Goal: Task Accomplishment & Management: Manage account settings

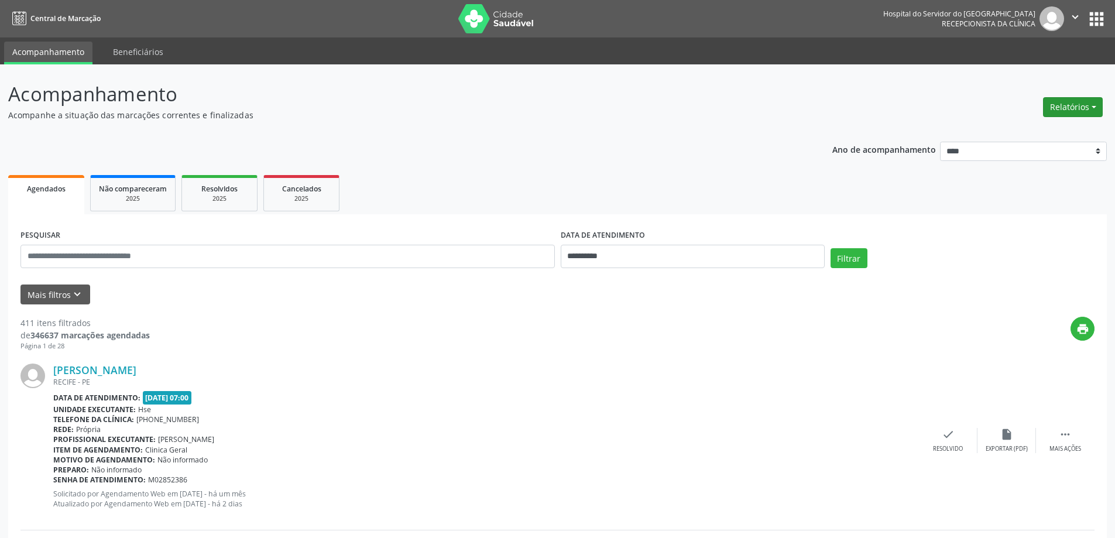
click at [1059, 96] on div "Relatórios Agendamentos Procedimentos realizados" at bounding box center [1073, 107] width 68 height 28
click at [1063, 103] on button "Relatórios" at bounding box center [1073, 107] width 60 height 20
click at [1015, 130] on link "Agendamentos" at bounding box center [1040, 132] width 126 height 16
select select "*"
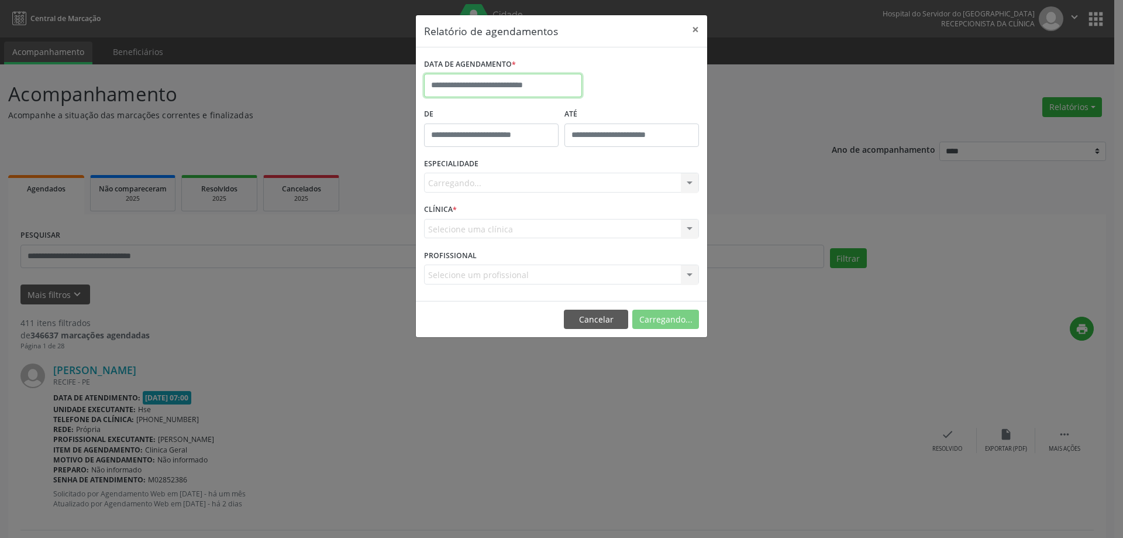
click at [489, 95] on body "**********" at bounding box center [561, 269] width 1123 height 538
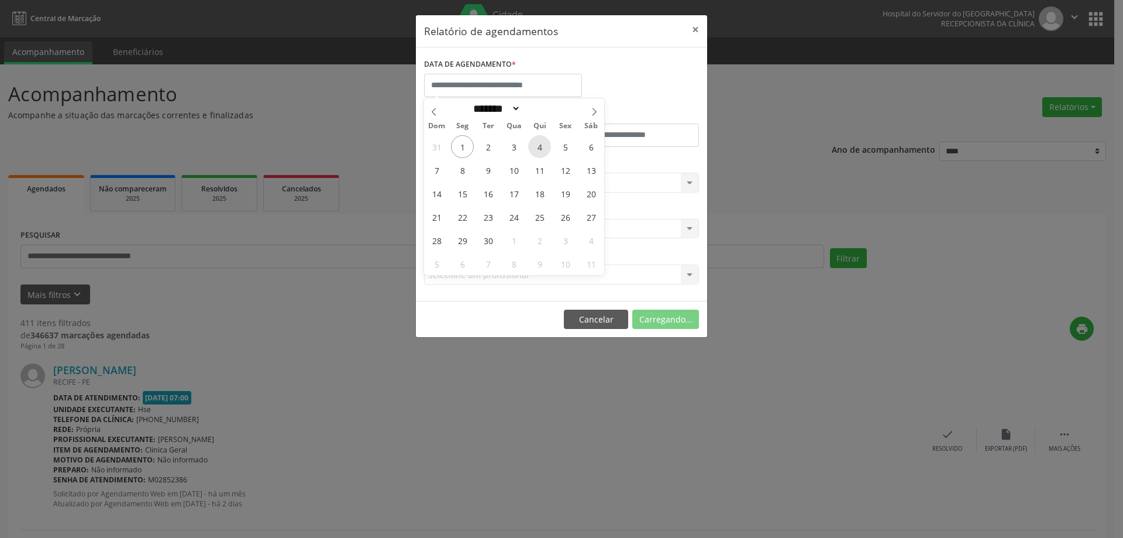
click at [546, 153] on span "4" at bounding box center [539, 146] width 23 height 23
type input "**********"
click at [546, 153] on span "4" at bounding box center [539, 146] width 23 height 23
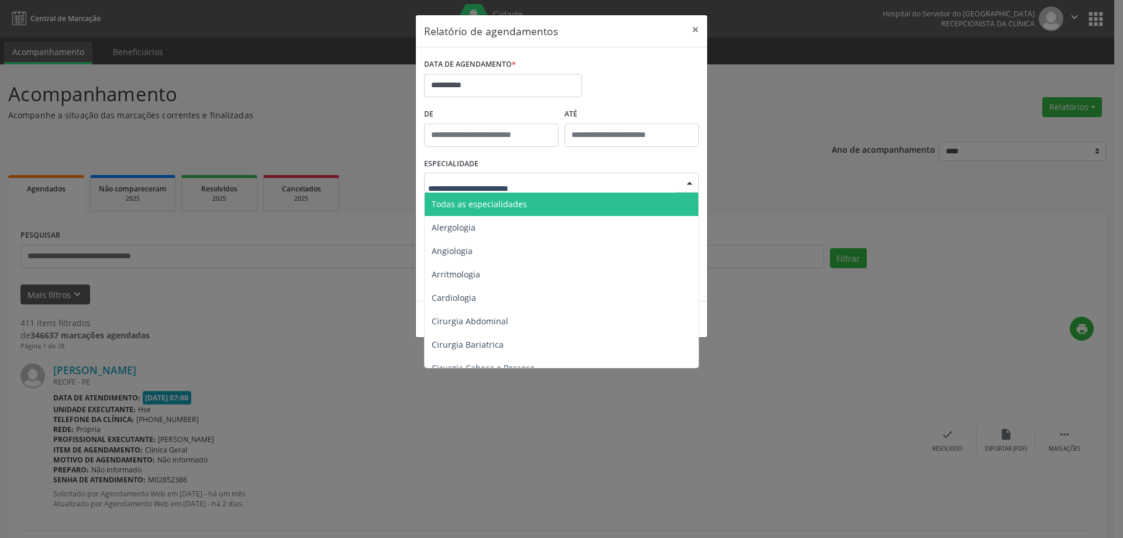
click at [538, 208] on span "Todas as especialidades" at bounding box center [563, 204] width 276 height 23
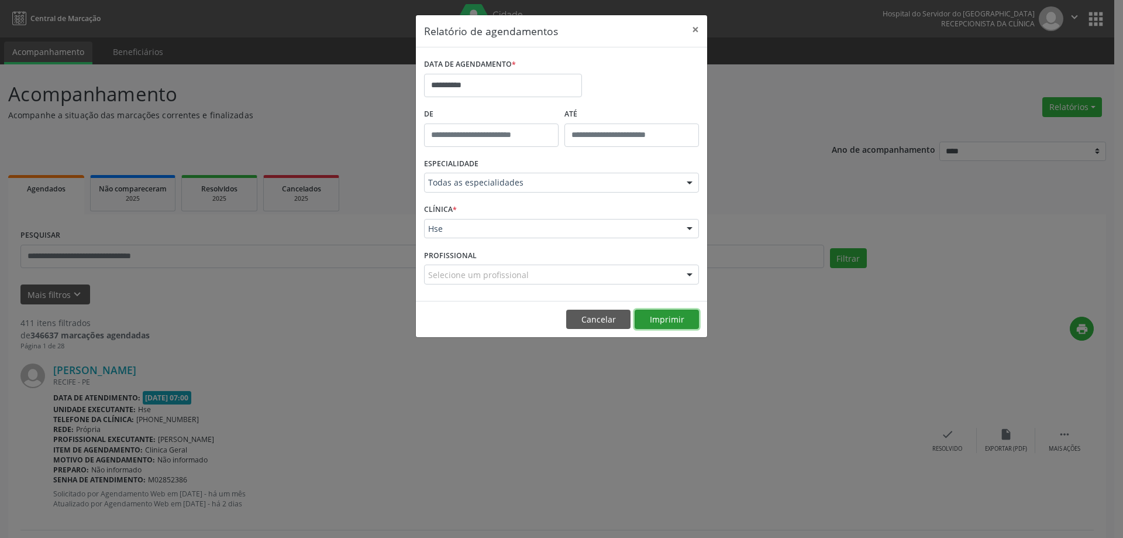
click at [658, 316] on button "Imprimir" at bounding box center [667, 320] width 64 height 20
click at [697, 30] on button "×" at bounding box center [695, 29] width 23 height 29
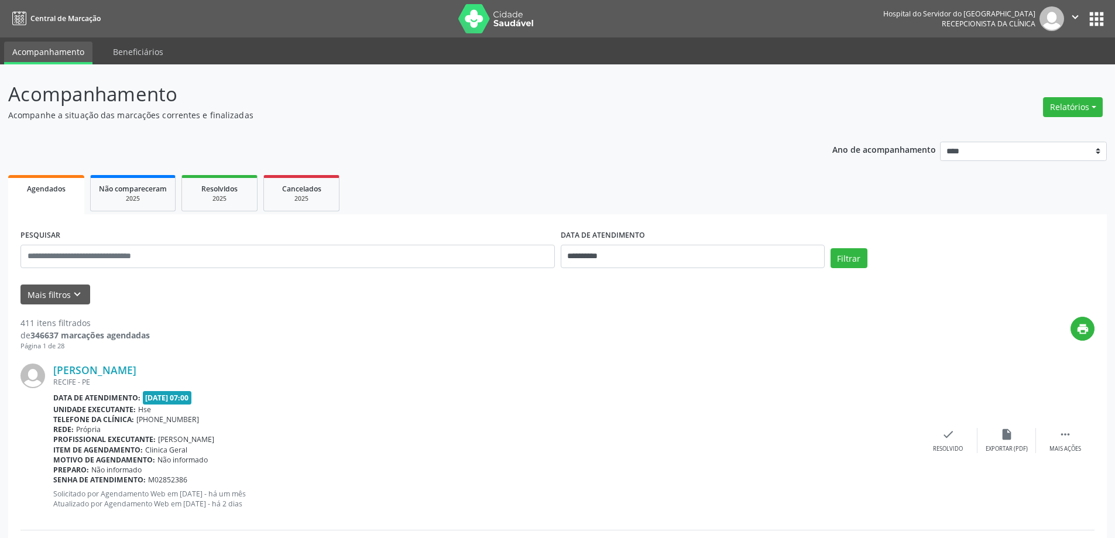
click at [74, 299] on icon "keyboard_arrow_down" at bounding box center [77, 294] width 13 height 13
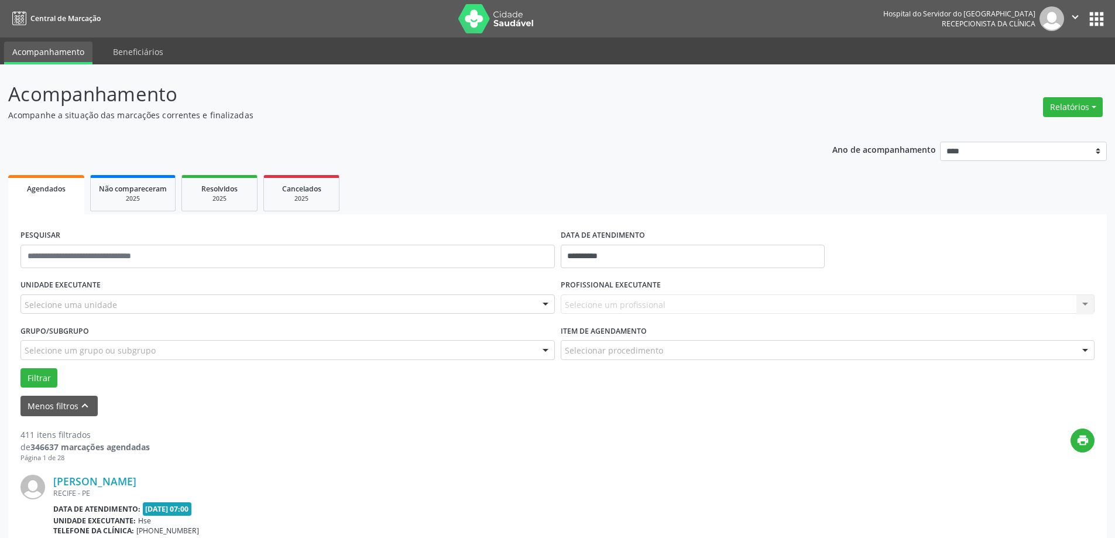
click at [1069, 117] on div "Relatórios Agendamentos Procedimentos realizados" at bounding box center [1073, 107] width 68 height 28
click at [1073, 100] on button "Relatórios" at bounding box center [1073, 107] width 60 height 20
click at [1039, 130] on link "Agendamentos" at bounding box center [1040, 132] width 126 height 16
select select "*"
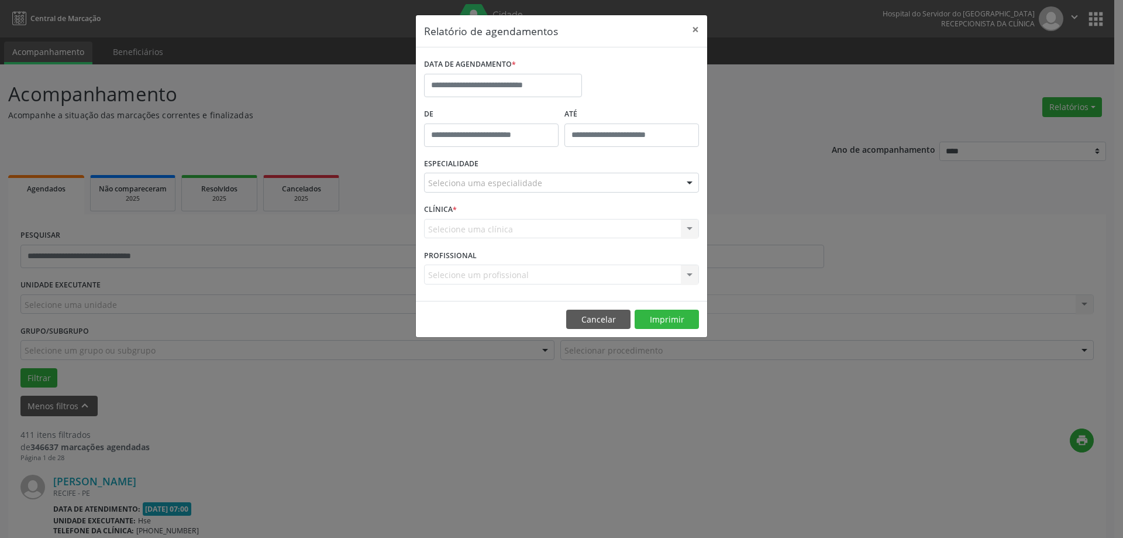
click at [456, 71] on label "DATA DE AGENDAMENTO *" at bounding box center [470, 65] width 92 height 18
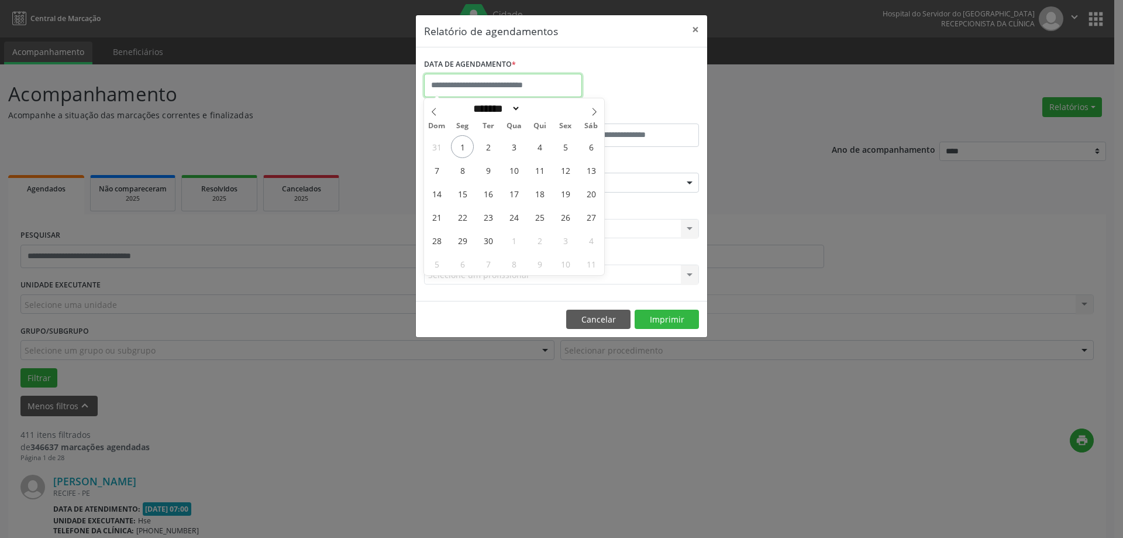
click at [470, 84] on input "text" at bounding box center [503, 85] width 158 height 23
click at [548, 146] on span "4" at bounding box center [539, 146] width 23 height 23
type input "**********"
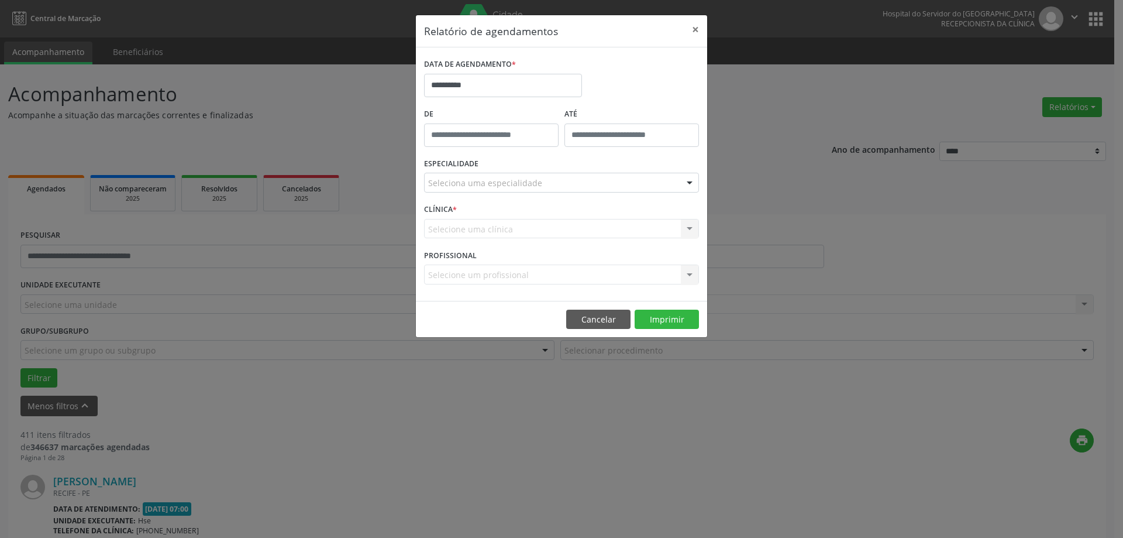
click at [527, 175] on div "Seleciona uma especialidade" at bounding box center [561, 183] width 275 height 20
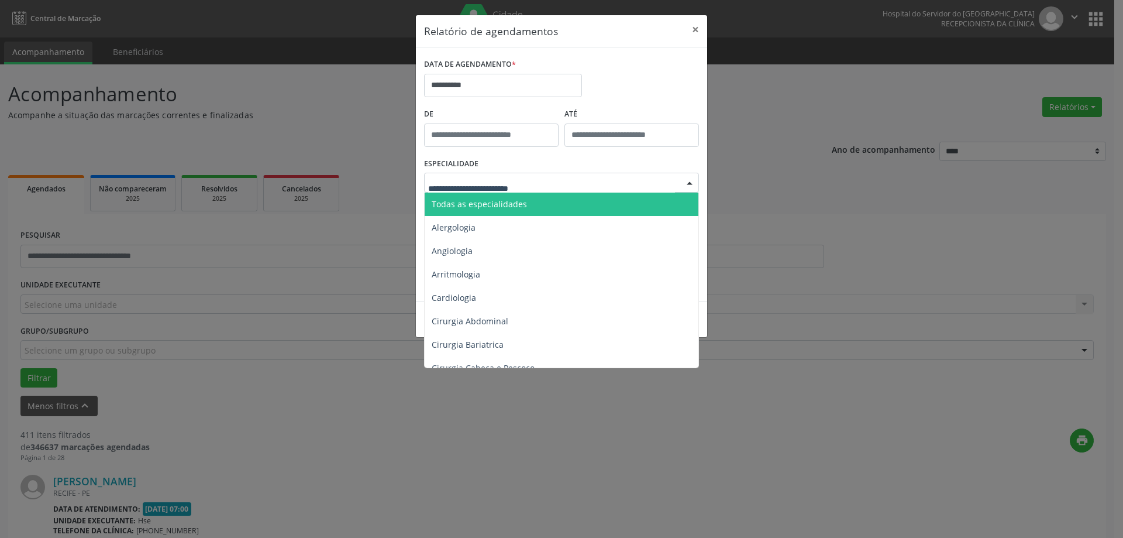
click at [527, 202] on span "Todas as especialidades" at bounding box center [563, 204] width 276 height 23
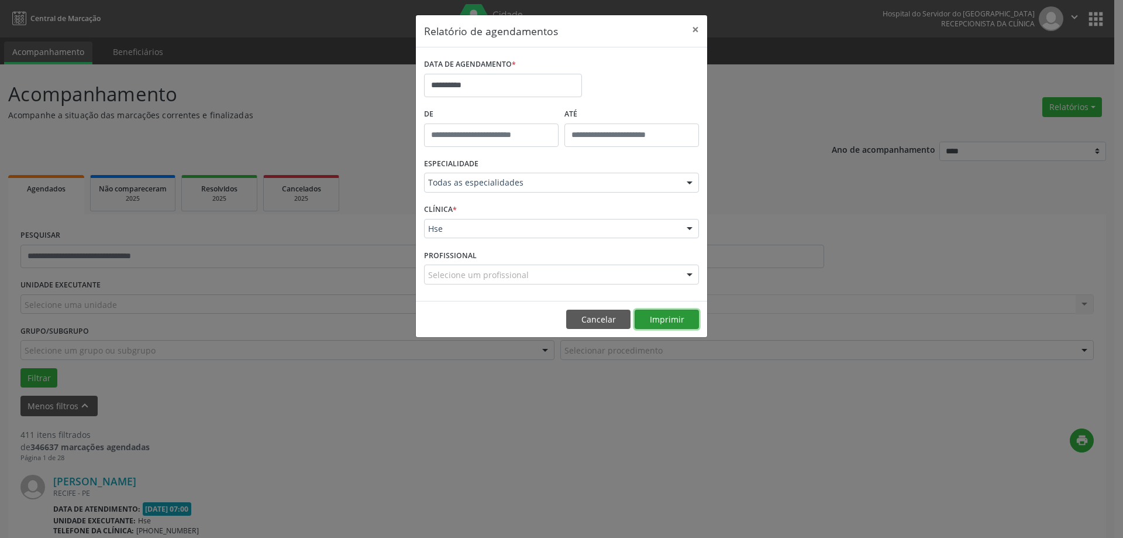
click at [652, 319] on button "Imprimir" at bounding box center [667, 320] width 64 height 20
click at [690, 24] on button "×" at bounding box center [695, 29] width 23 height 29
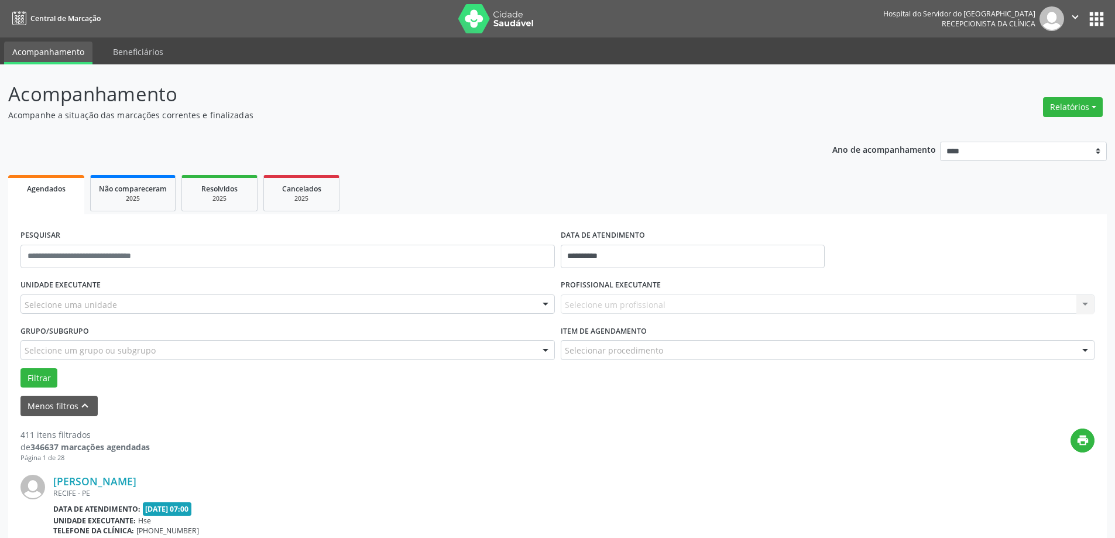
click at [597, 297] on div "Selecione um profissional Nenhum resultado encontrado para: " " Não há nenhuma …" at bounding box center [828, 304] width 534 height 20
click at [594, 304] on div "Selecione um profissional Nenhum resultado encontrado para: " " Não há nenhuma …" at bounding box center [828, 304] width 534 height 20
click at [592, 310] on div "Selecione um profissional Nenhum resultado encontrado para: " " Não há nenhuma …" at bounding box center [828, 304] width 534 height 20
click at [568, 314] on div "Selecione um profissional Nenhum resultado encontrado para: " " Não há nenhuma …" at bounding box center [828, 304] width 534 height 20
click at [138, 307] on div "Selecione uma unidade" at bounding box center [287, 304] width 534 height 20
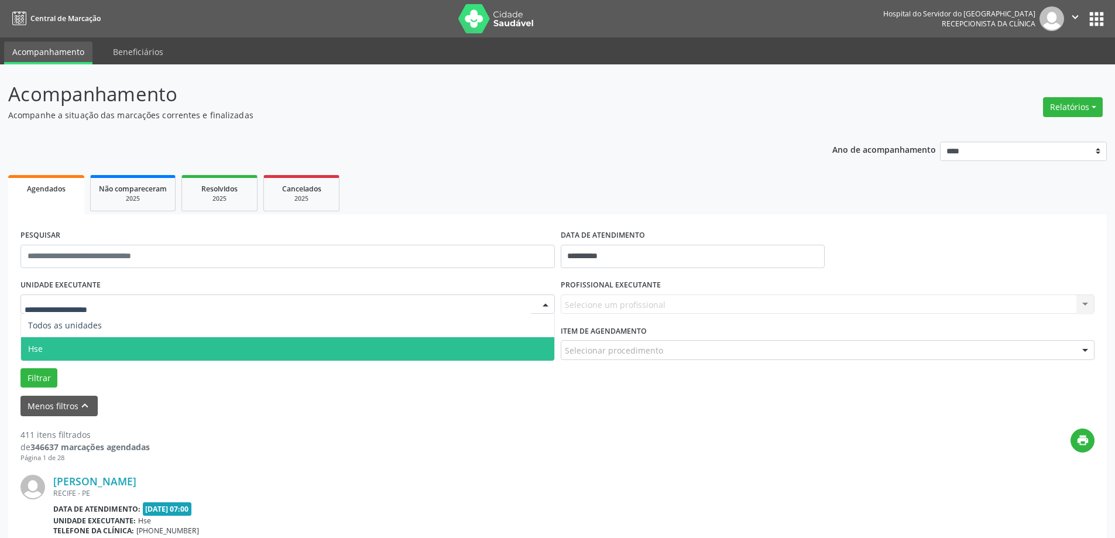
click at [158, 348] on span "Hse" at bounding box center [287, 348] width 533 height 23
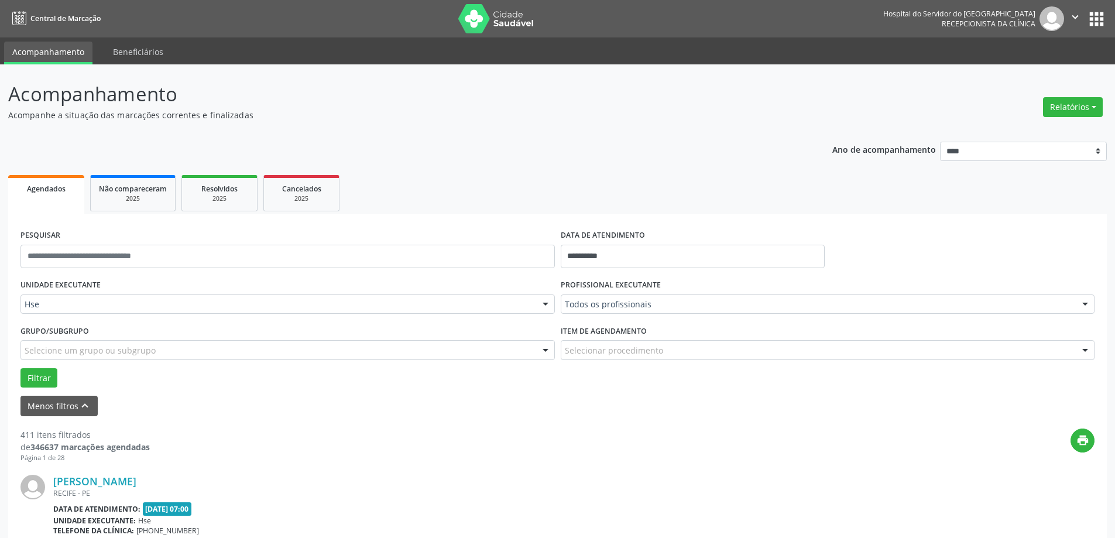
click at [605, 313] on div "Todos os profissionais" at bounding box center [828, 304] width 534 height 20
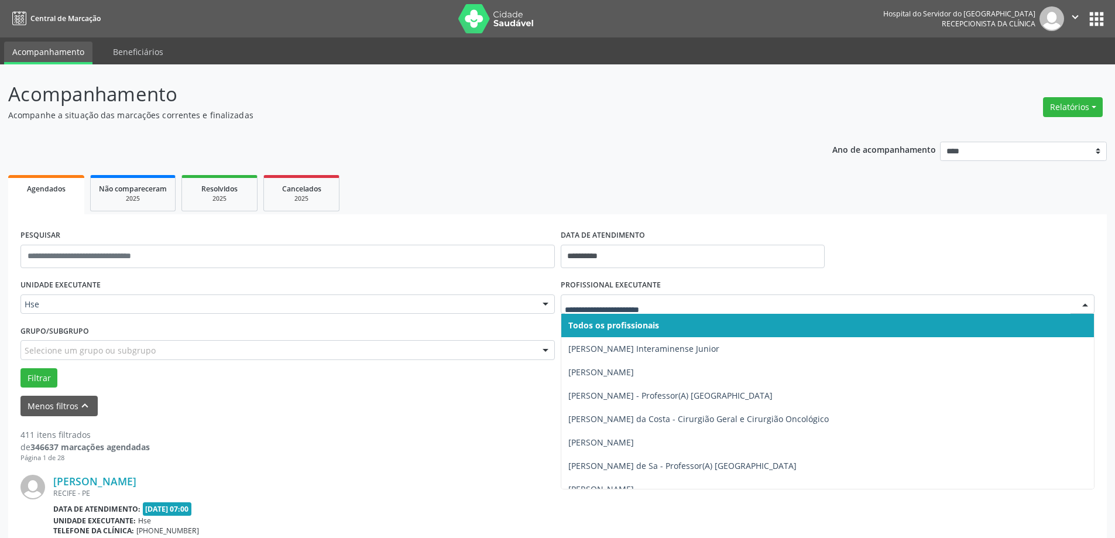
click at [604, 308] on input "text" at bounding box center [818, 309] width 506 height 23
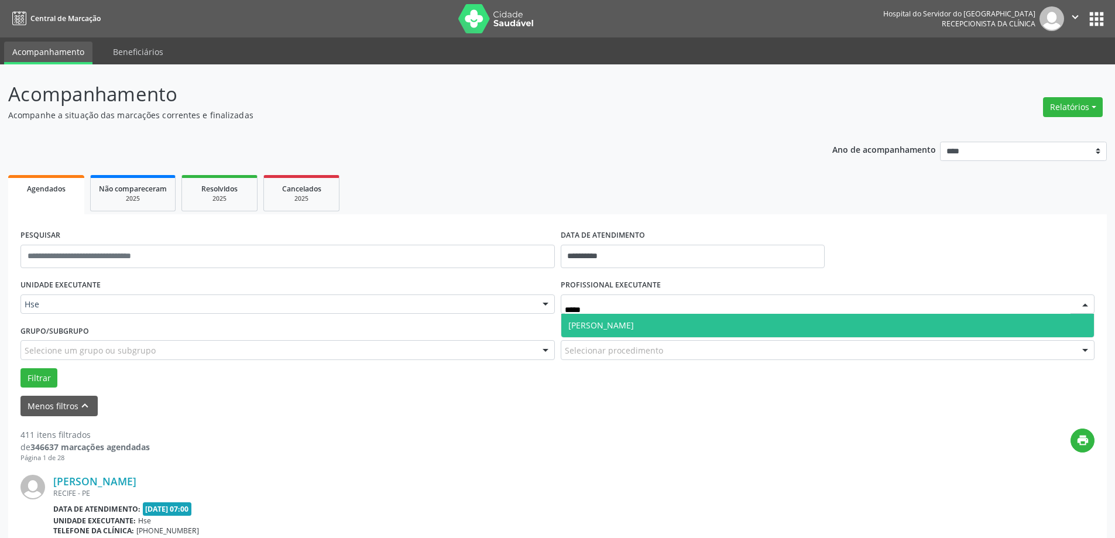
type input "******"
click at [613, 331] on span "[PERSON_NAME]" at bounding box center [601, 324] width 66 height 11
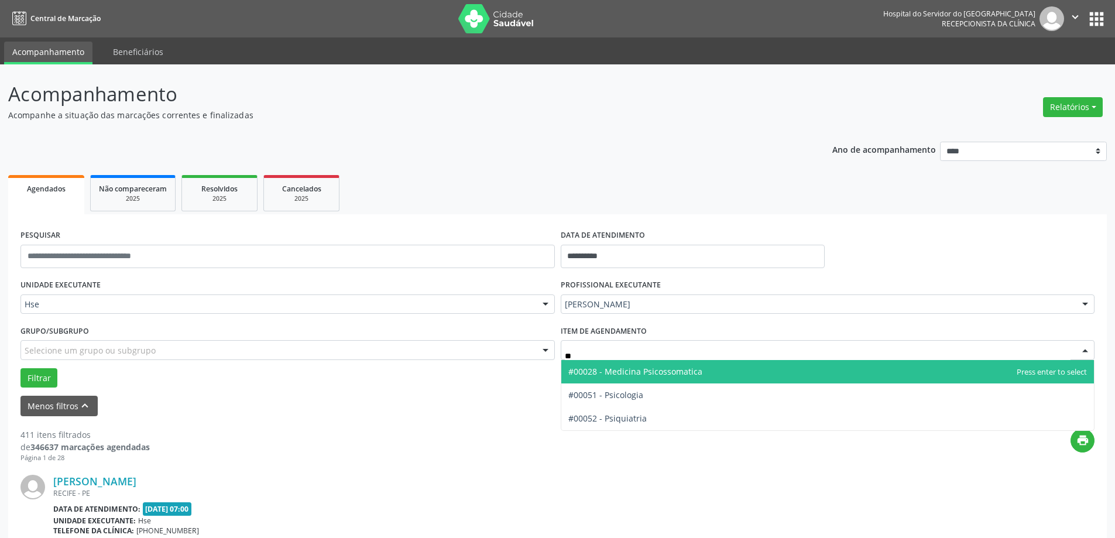
type input "***"
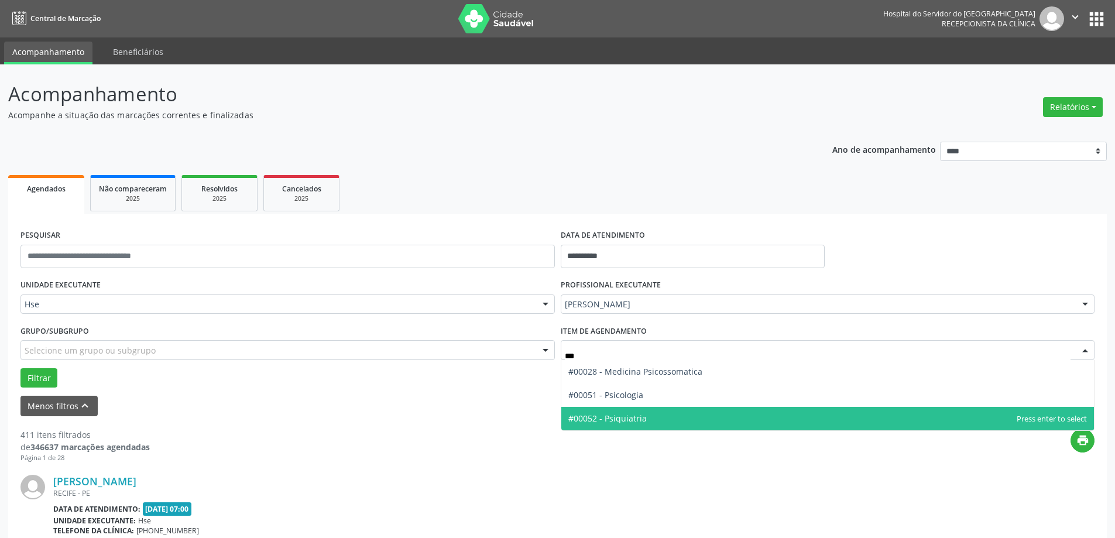
click at [616, 410] on span "#00052 - Psiquiatria" at bounding box center [827, 418] width 533 height 23
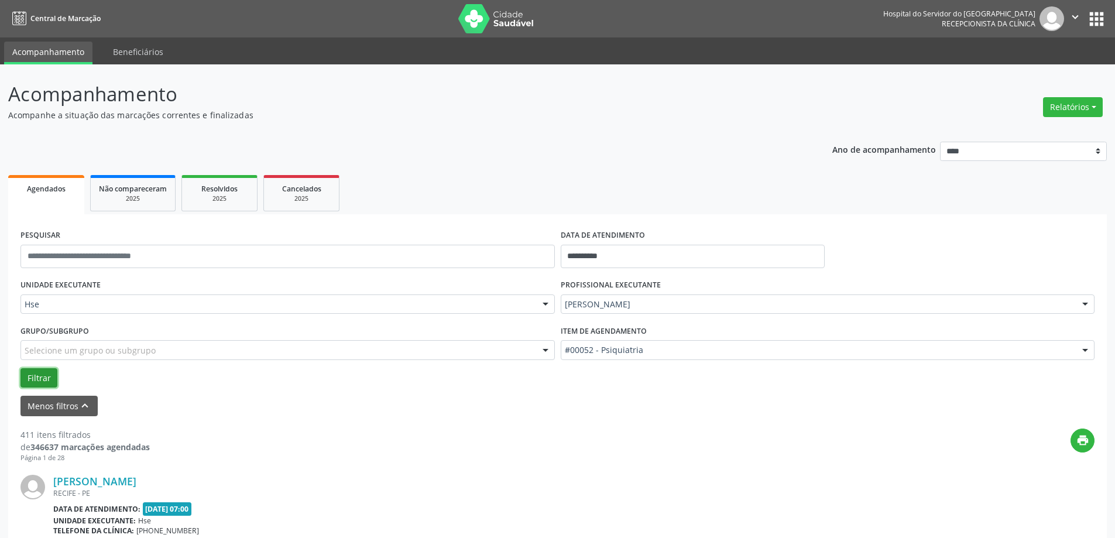
click at [53, 383] on button "Filtrar" at bounding box center [38, 378] width 37 height 20
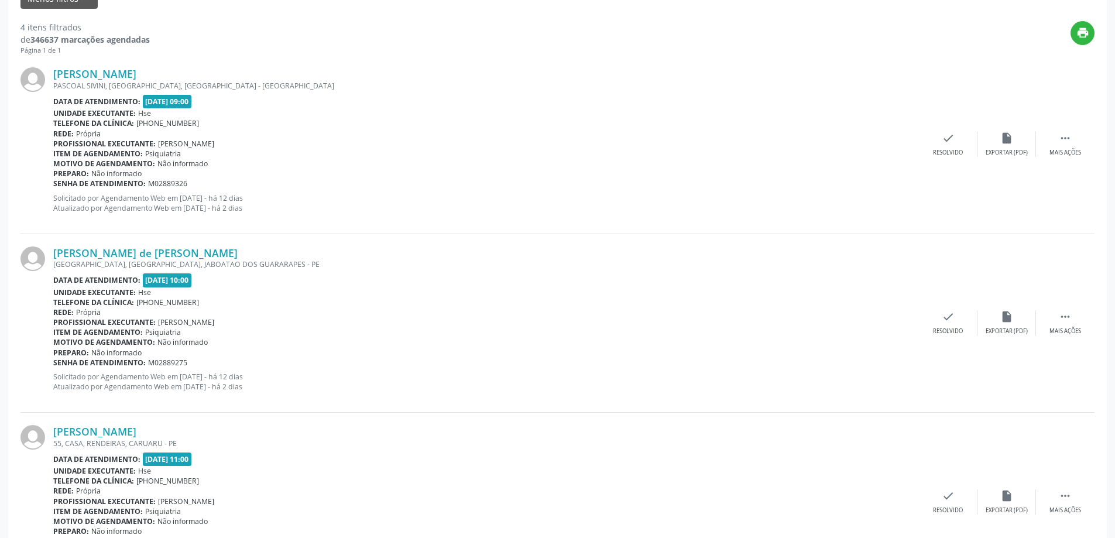
scroll to position [410, 0]
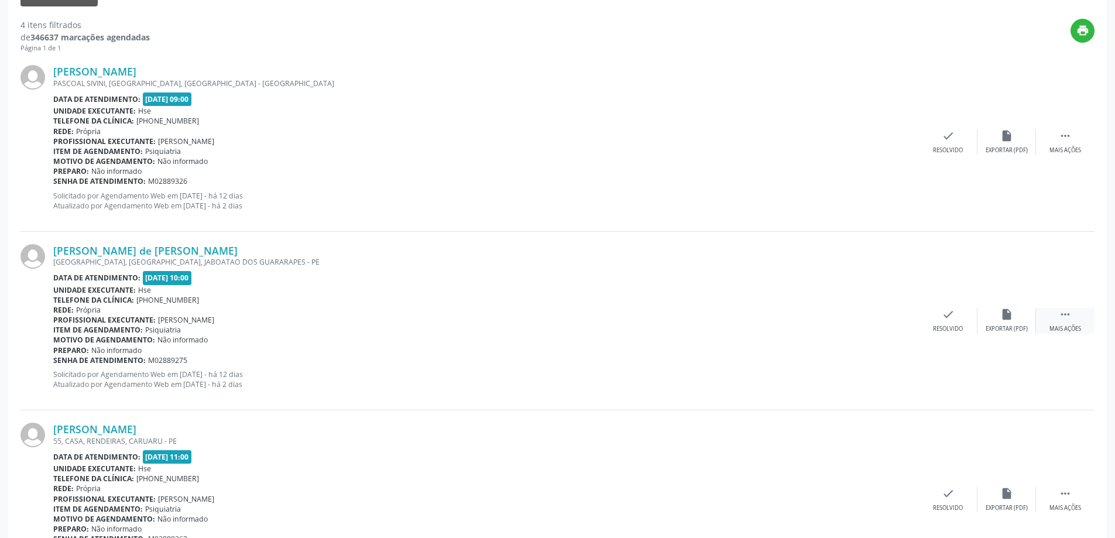
click at [1054, 318] on div " Mais ações" at bounding box center [1065, 320] width 59 height 25
click at [1006, 315] on icon "alarm_off" at bounding box center [1006, 314] width 13 height 13
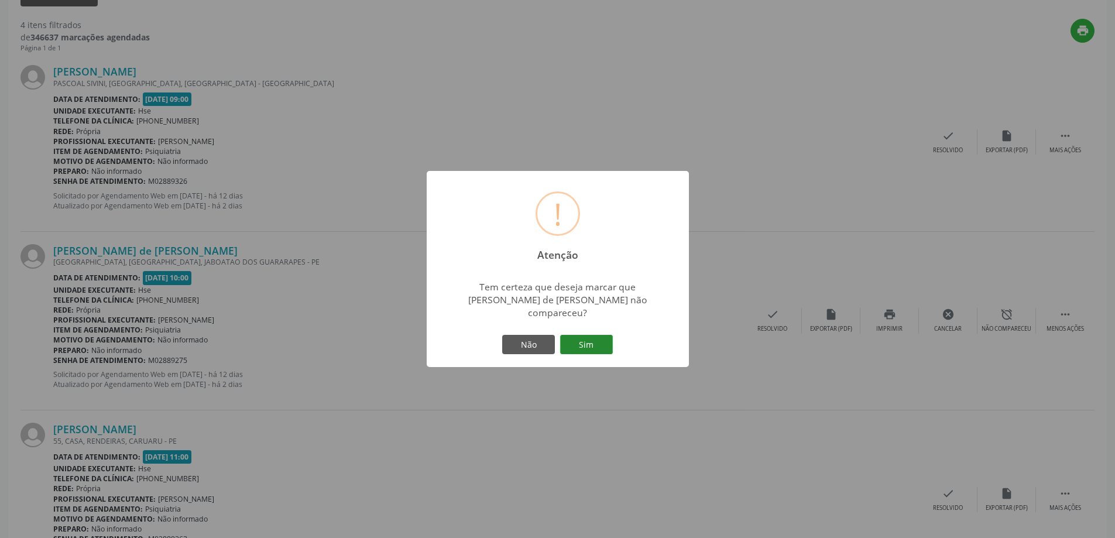
click at [576, 335] on button "Sim" at bounding box center [586, 345] width 53 height 20
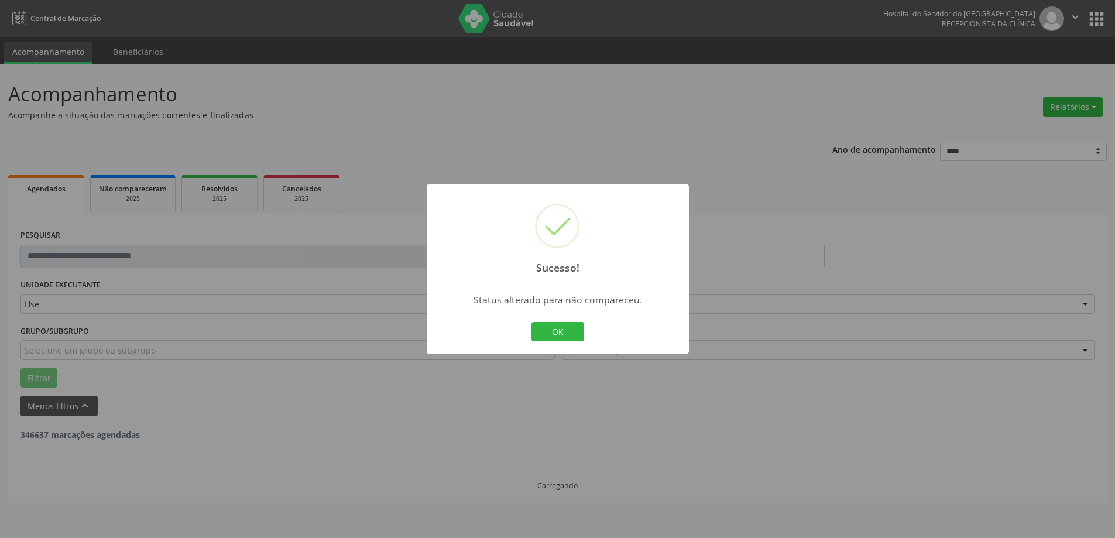
scroll to position [0, 0]
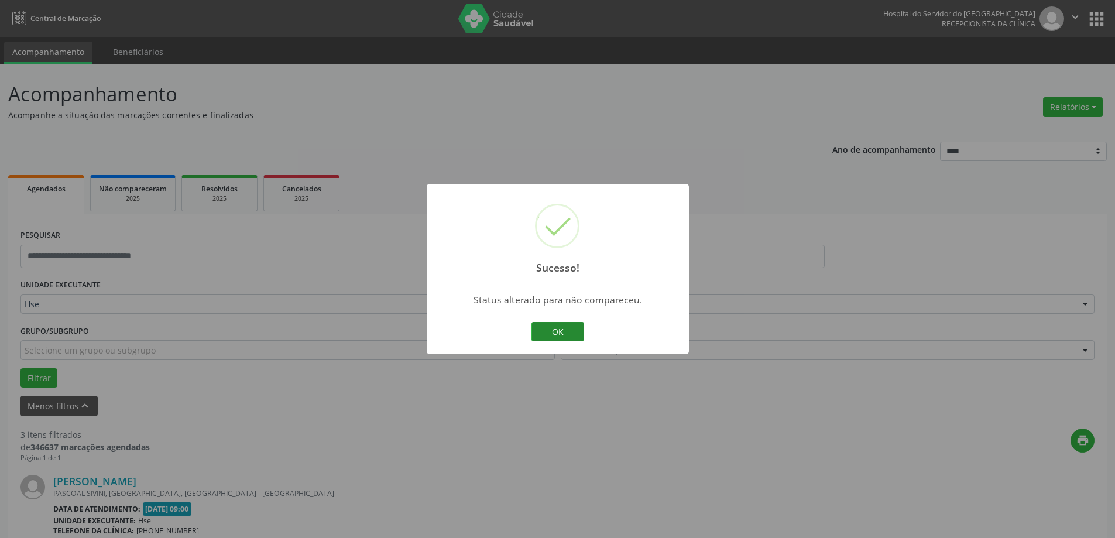
click at [563, 327] on button "OK" at bounding box center [557, 332] width 53 height 20
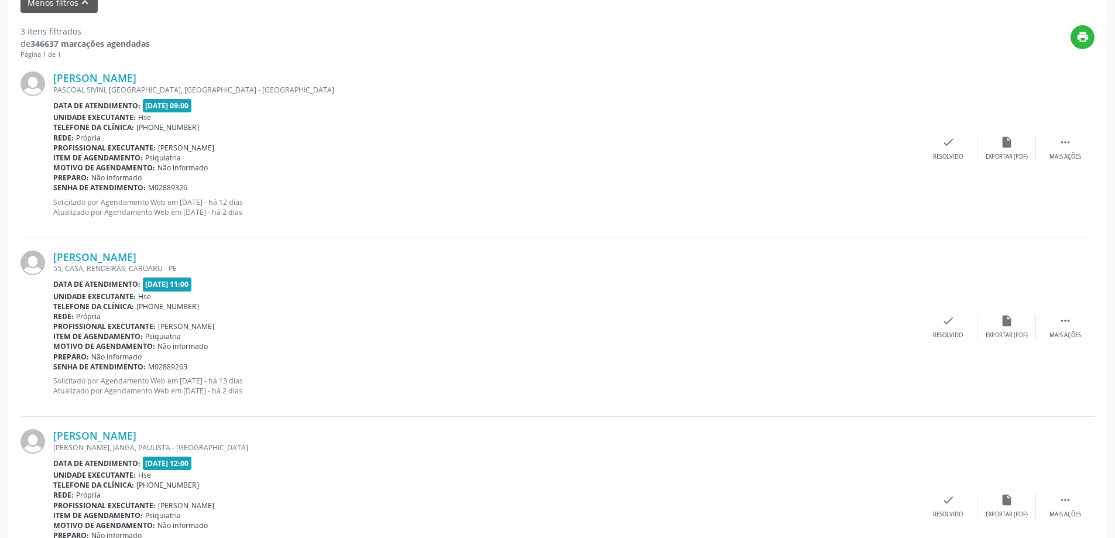
scroll to position [468, 0]
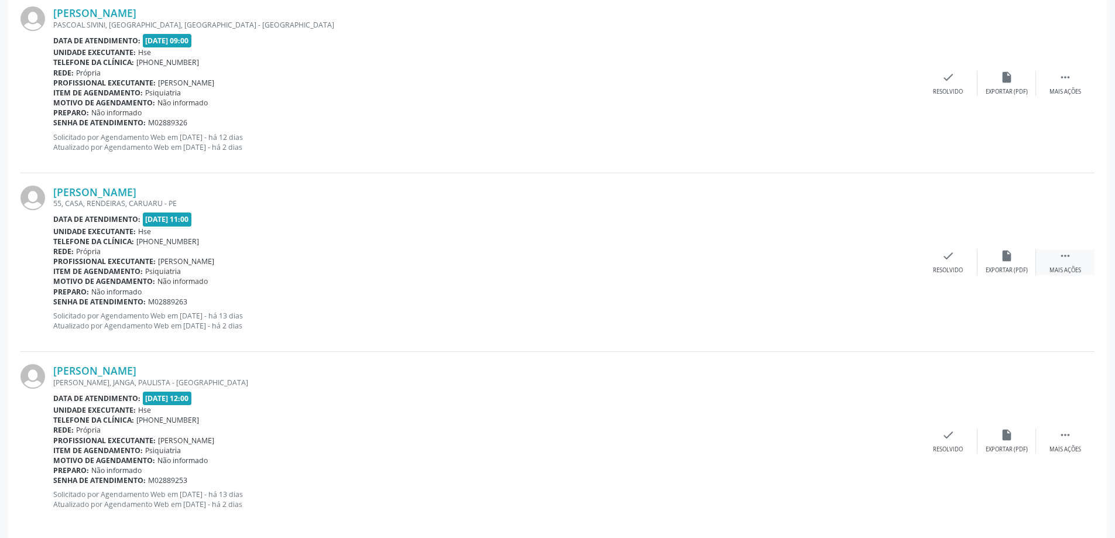
click at [1071, 262] on div " Mais ações" at bounding box center [1065, 261] width 59 height 25
click at [991, 266] on div "Não compareceu" at bounding box center [1006, 270] width 50 height 8
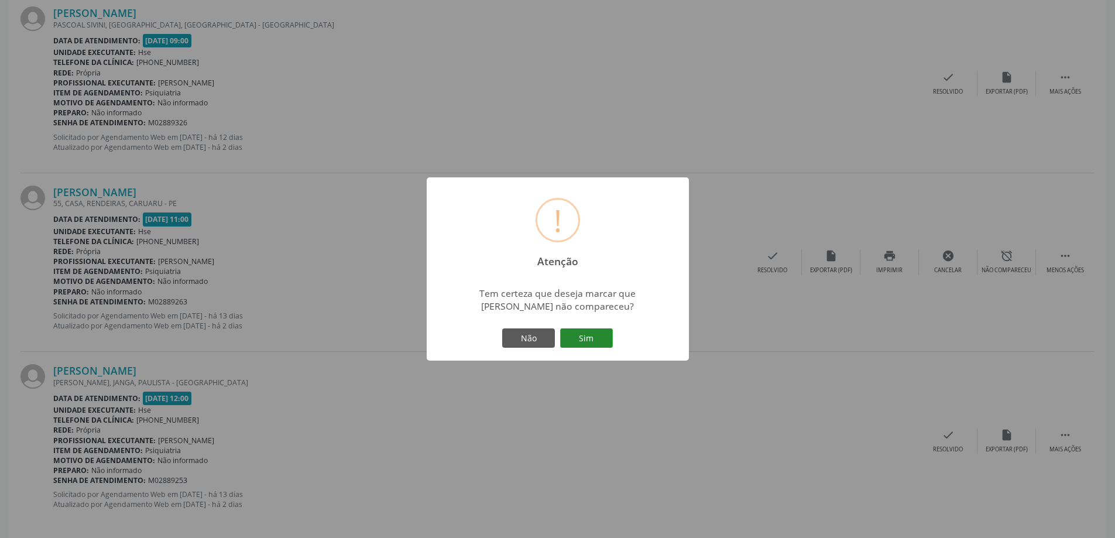
click at [586, 329] on button "Sim" at bounding box center [586, 338] width 53 height 20
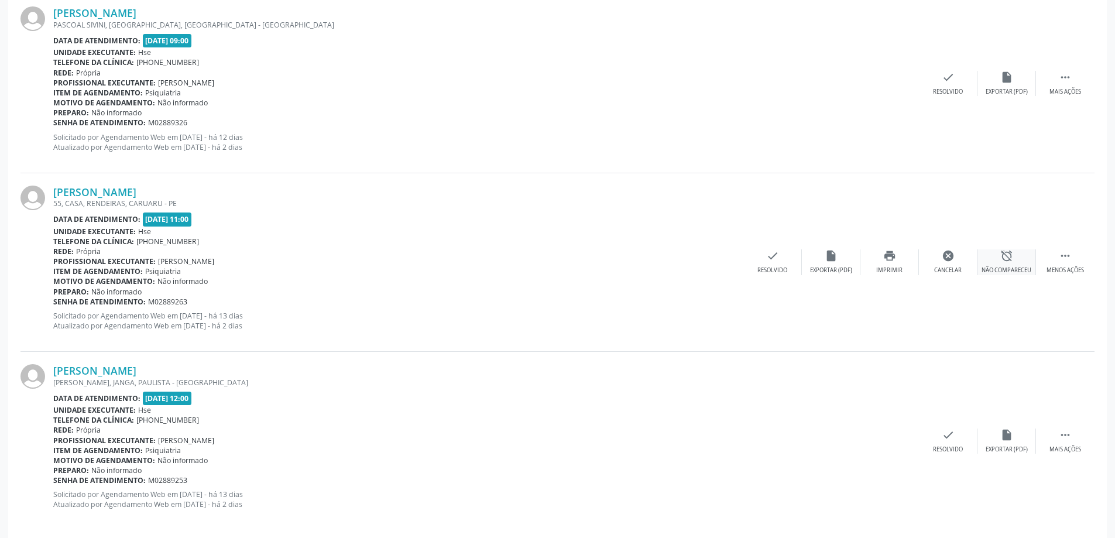
click at [1009, 260] on icon "alarm_off" at bounding box center [1006, 255] width 13 height 13
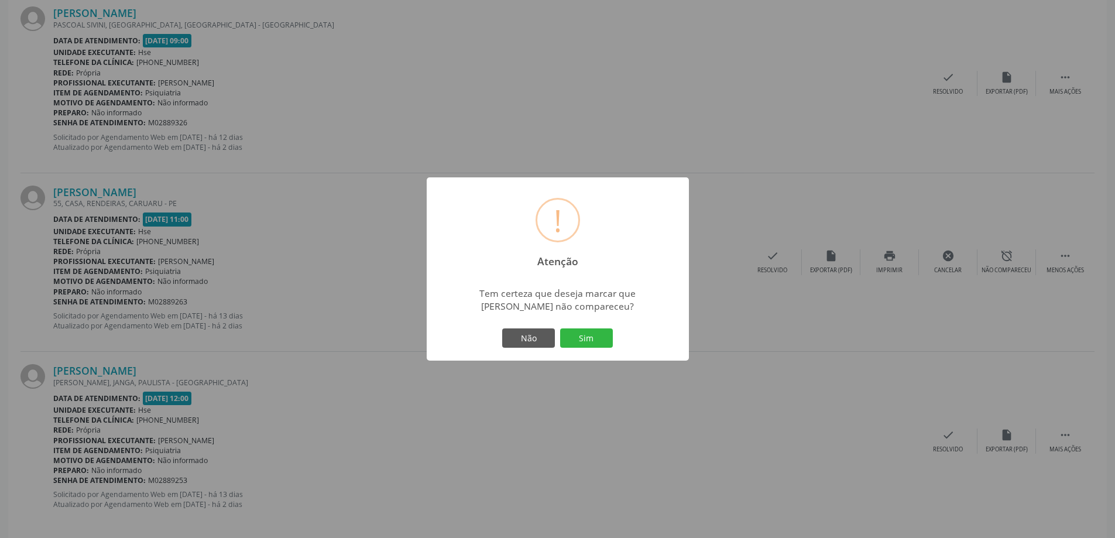
scroll to position [0, 0]
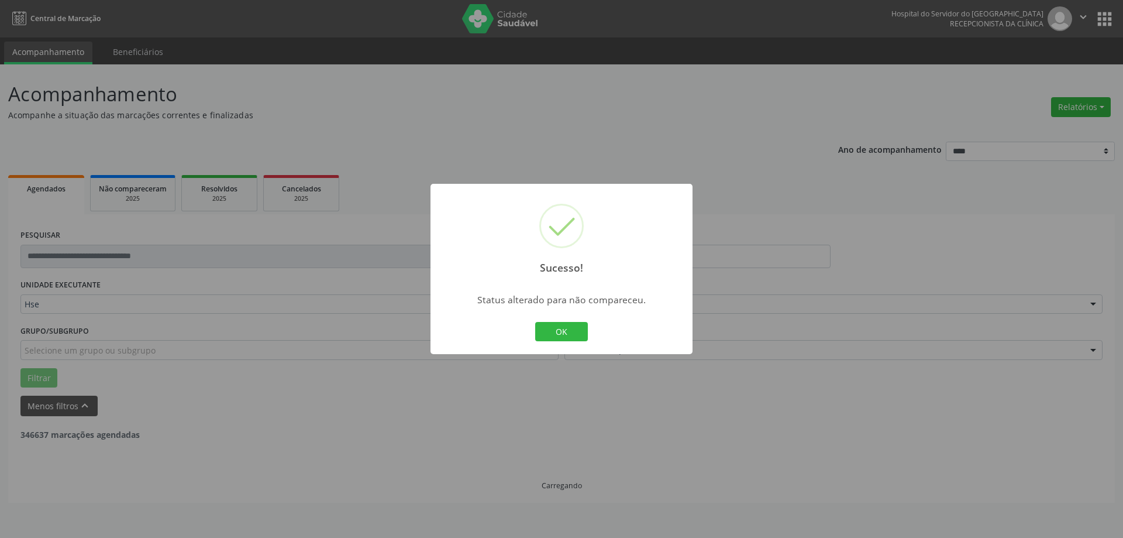
click at [583, 336] on button "OK" at bounding box center [561, 332] width 53 height 20
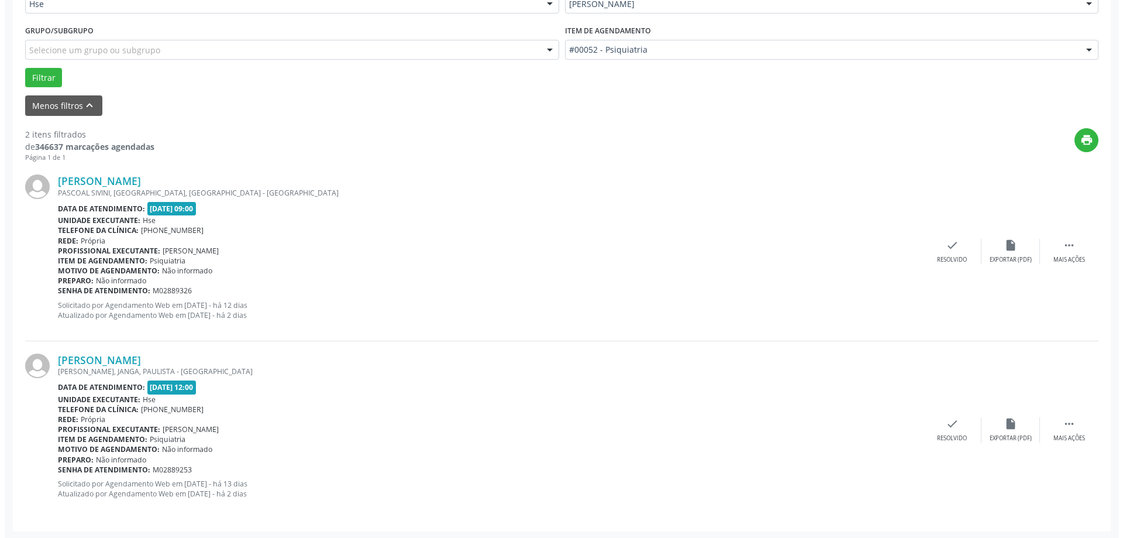
scroll to position [302, 0]
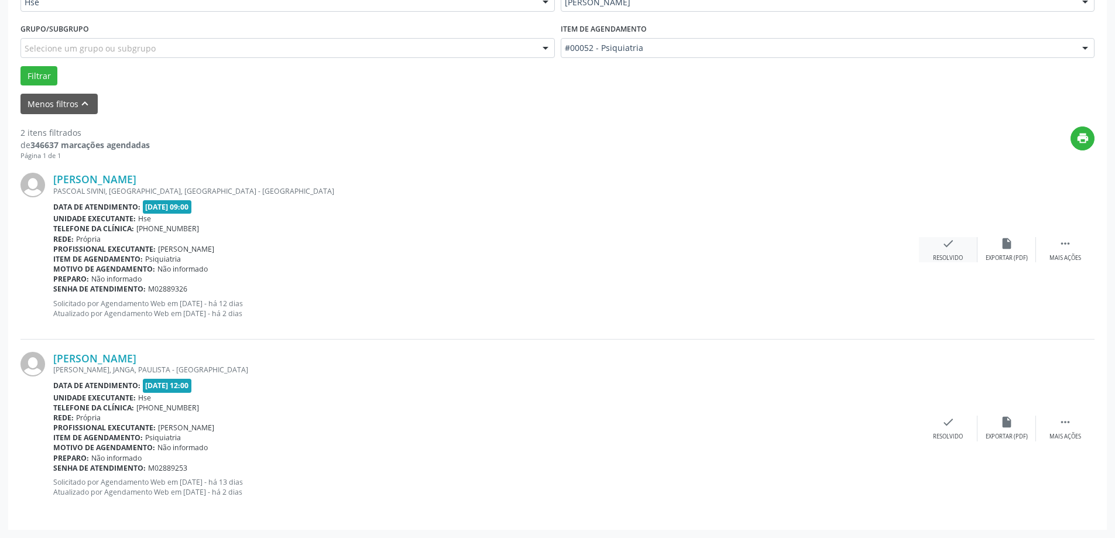
click at [942, 240] on icon "check" at bounding box center [948, 243] width 13 height 13
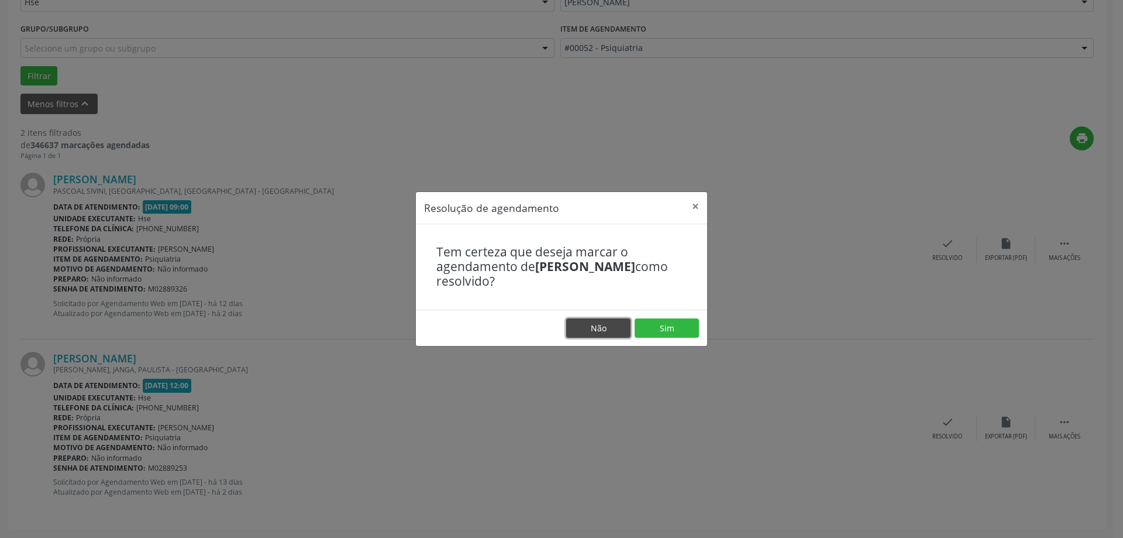
click at [606, 334] on button "Não" at bounding box center [598, 328] width 64 height 20
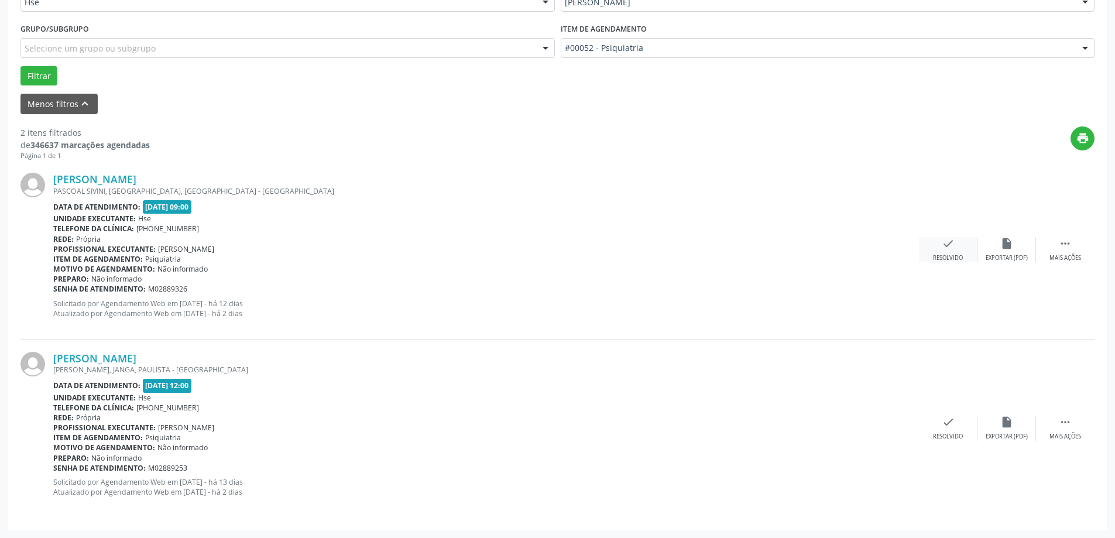
click at [946, 258] on div "Resolvido" at bounding box center [948, 258] width 30 height 8
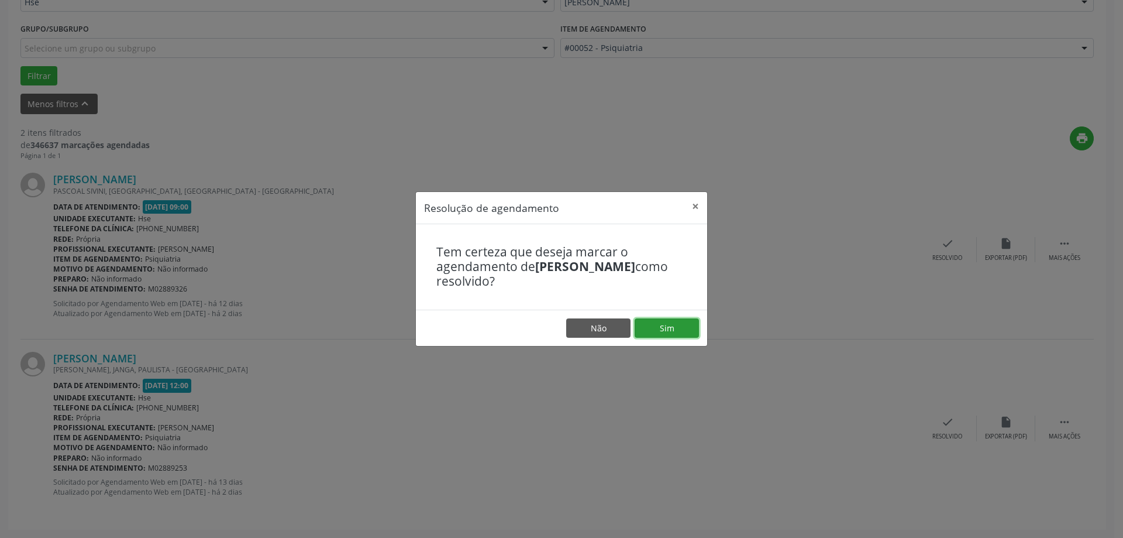
click at [678, 327] on button "Sim" at bounding box center [667, 328] width 64 height 20
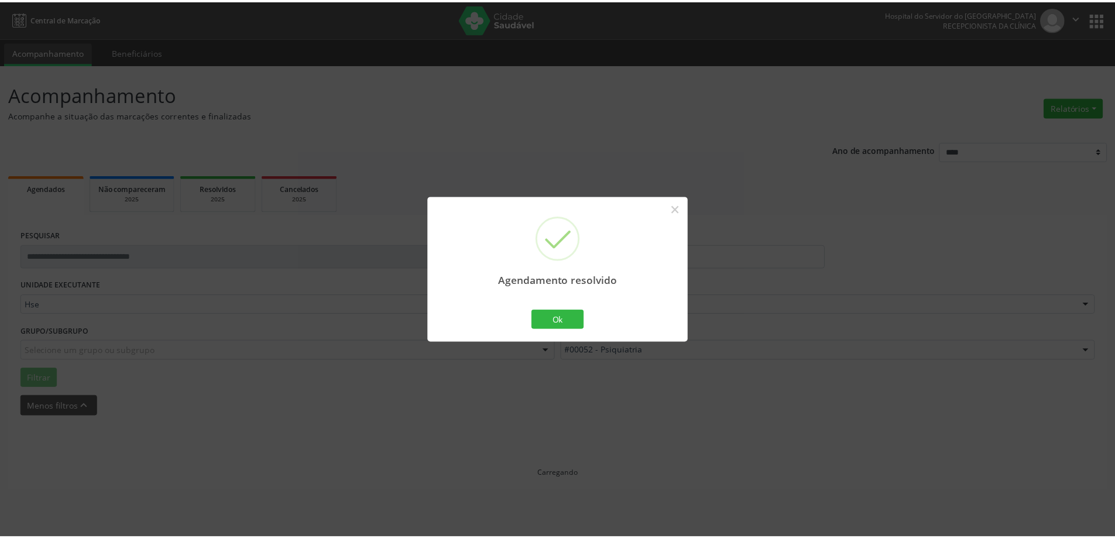
scroll to position [0, 0]
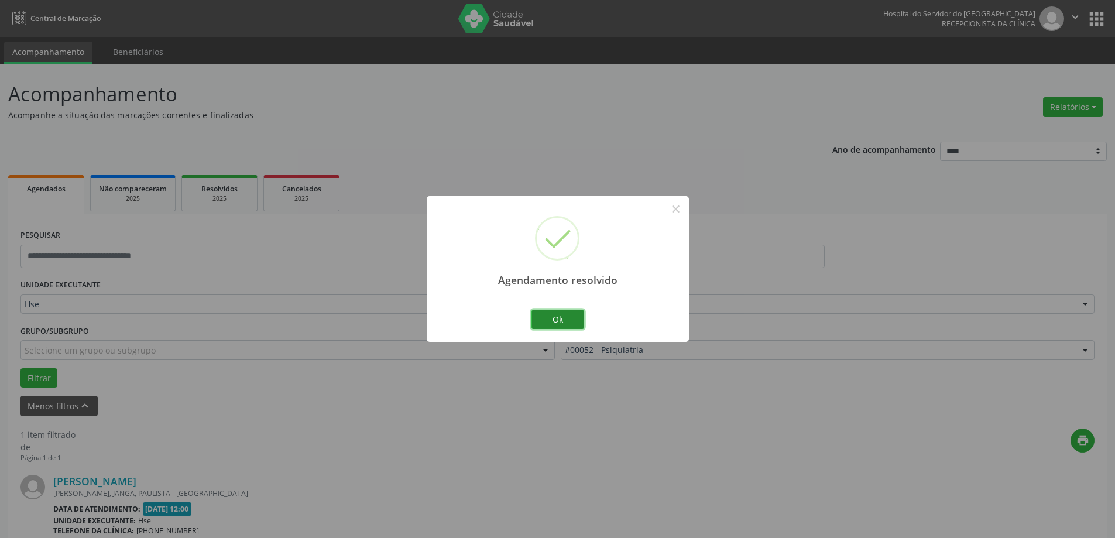
click at [552, 322] on button "Ok" at bounding box center [557, 320] width 53 height 20
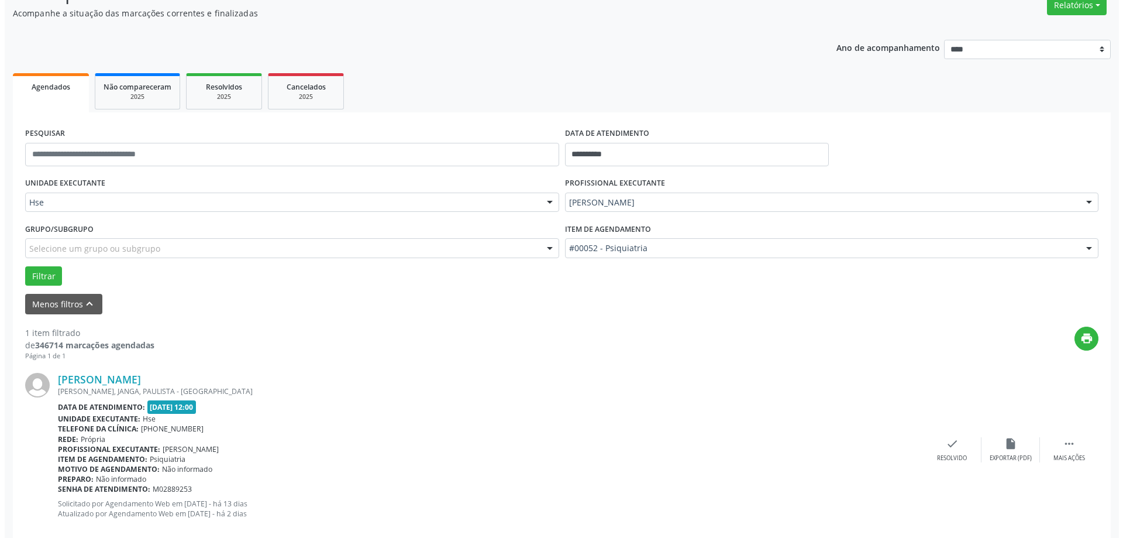
scroll to position [123, 0]
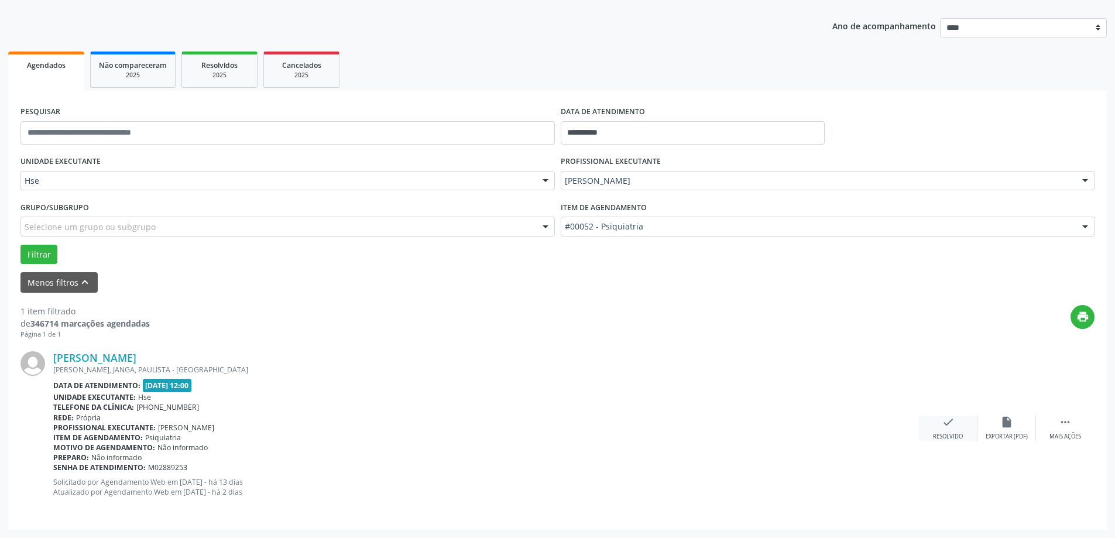
click at [951, 428] on icon "check" at bounding box center [948, 421] width 13 height 13
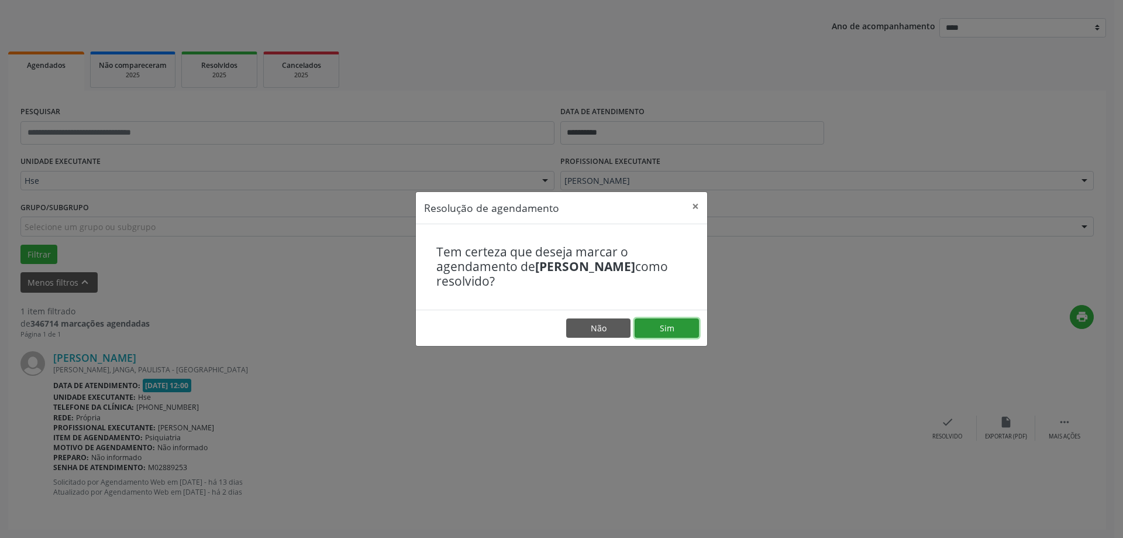
click at [673, 321] on button "Sim" at bounding box center [667, 328] width 64 height 20
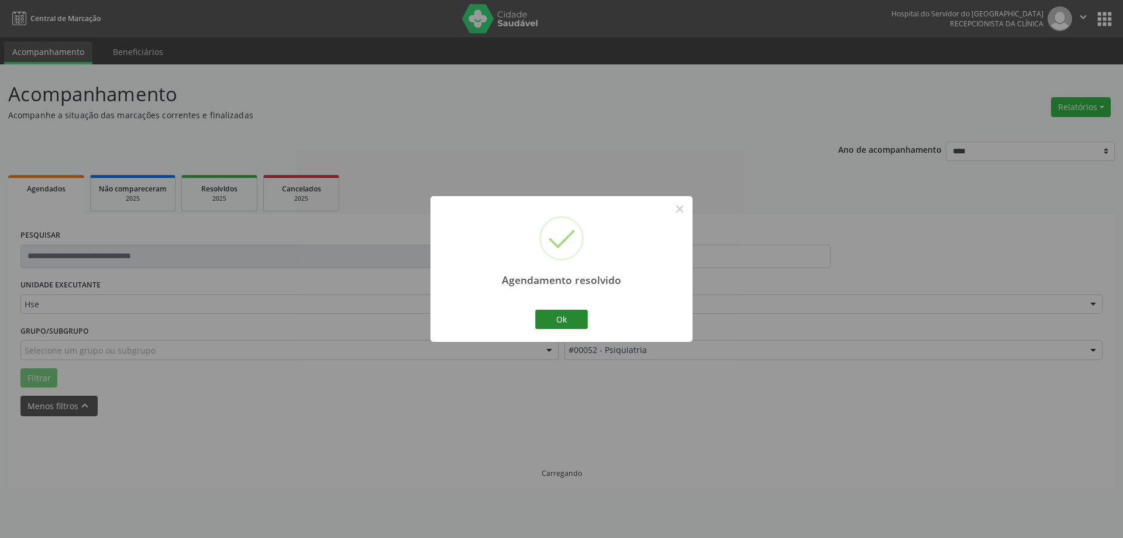
scroll to position [0, 0]
click at [575, 310] on button "Ok" at bounding box center [561, 320] width 53 height 20
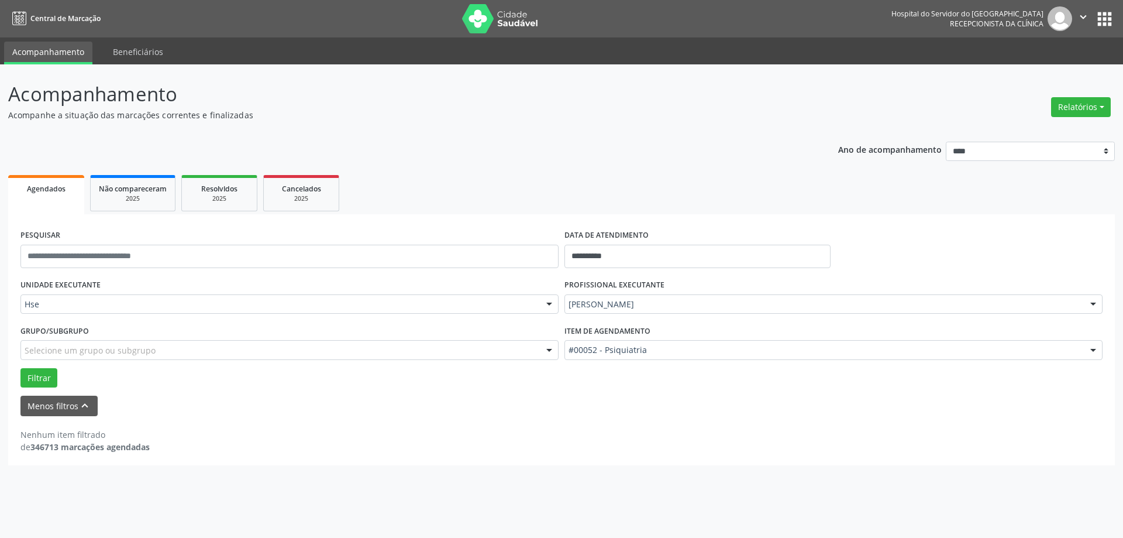
click at [551, 456] on div "**********" at bounding box center [561, 339] width 1107 height 251
